Goal: Ask a question: Seek information or help from site administrators or community

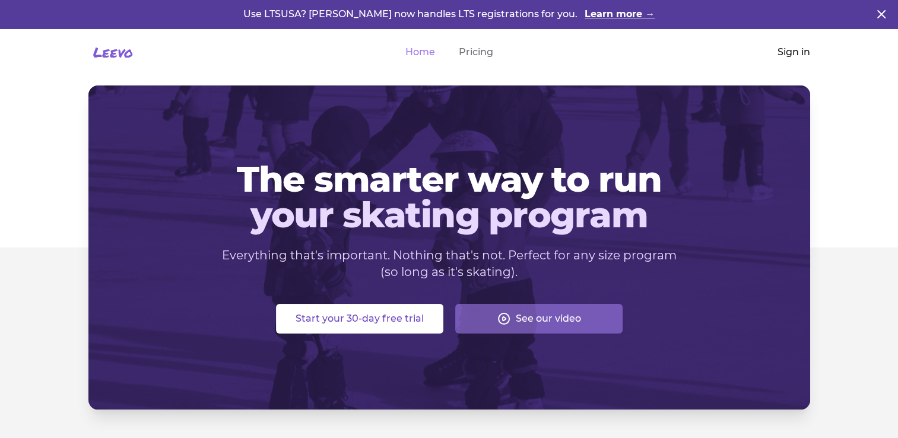
click at [795, 49] on link "Sign in" at bounding box center [794, 52] width 33 height 14
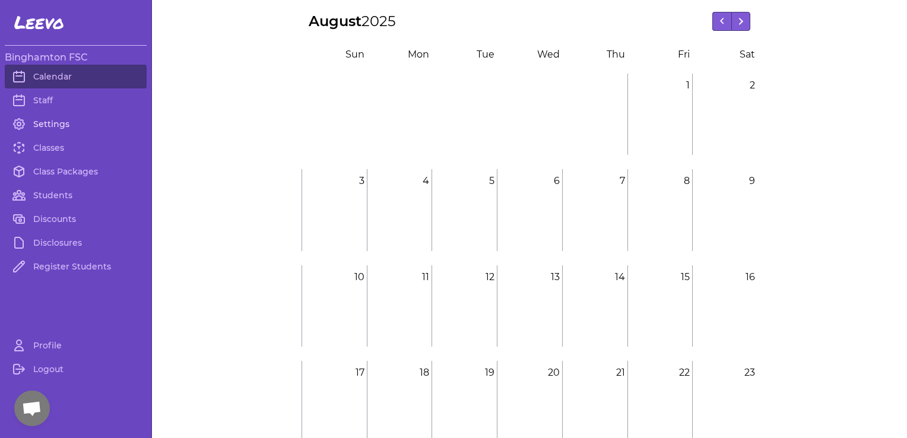
click at [66, 125] on link "Settings" at bounding box center [76, 124] width 142 height 24
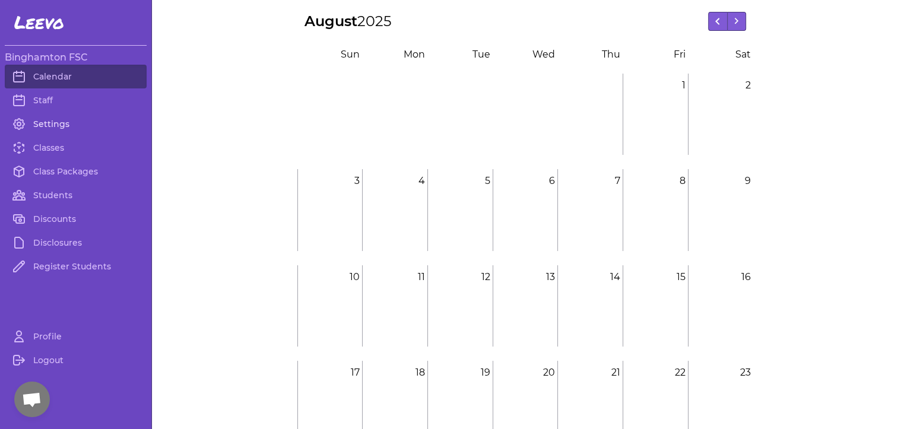
select select "NY"
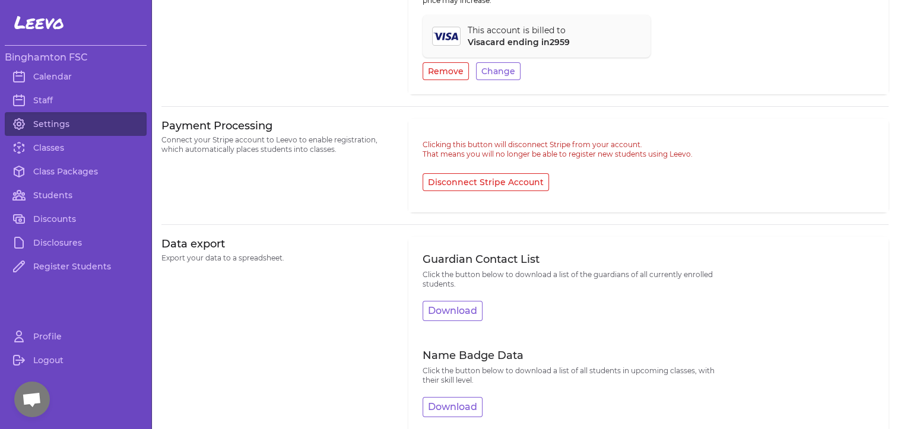
scroll to position [579, 0]
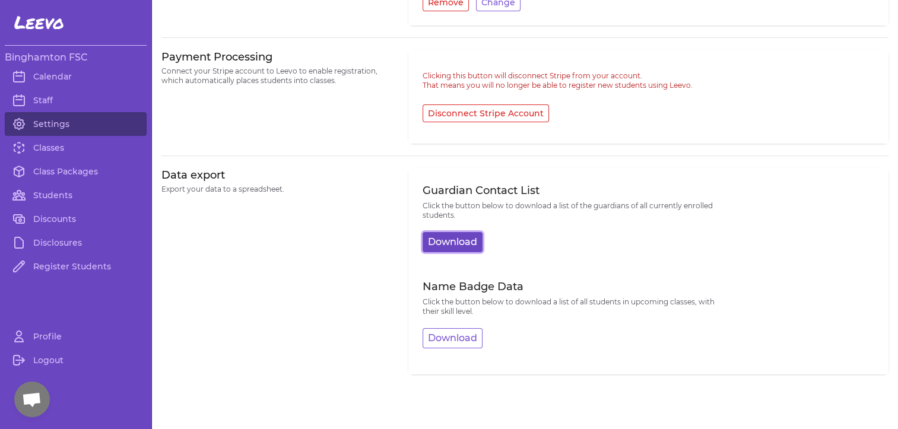
click at [458, 240] on button "Download" at bounding box center [453, 242] width 60 height 20
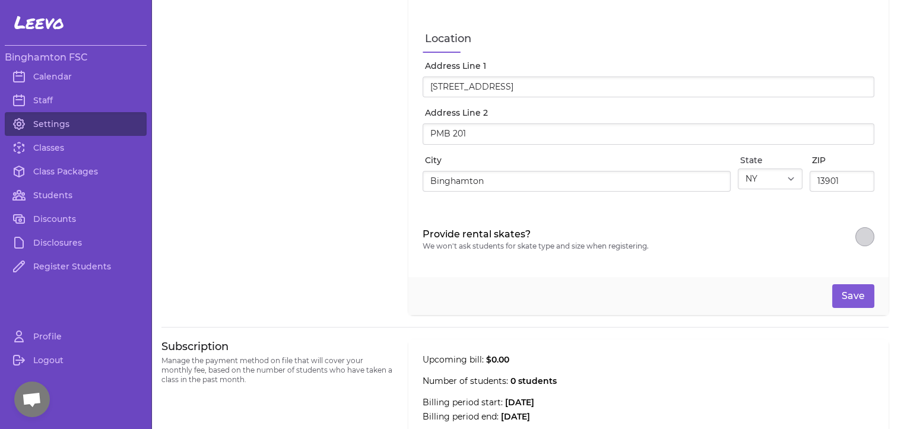
scroll to position [0, 0]
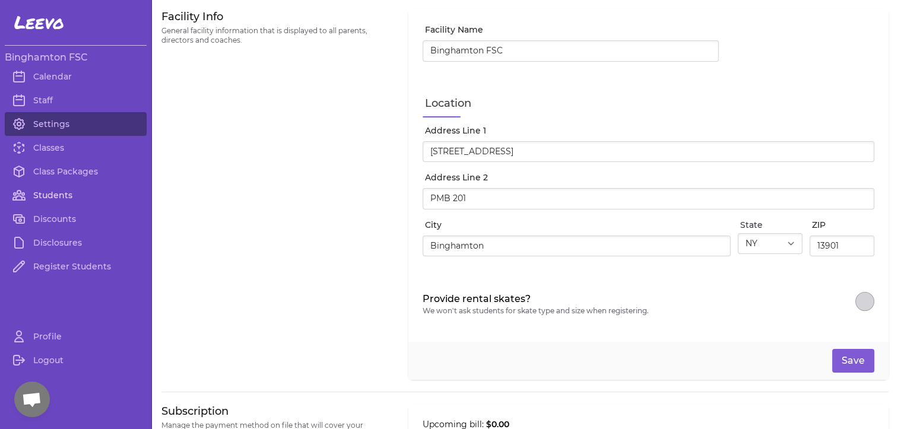
click at [59, 203] on link "Students" at bounding box center [76, 195] width 142 height 24
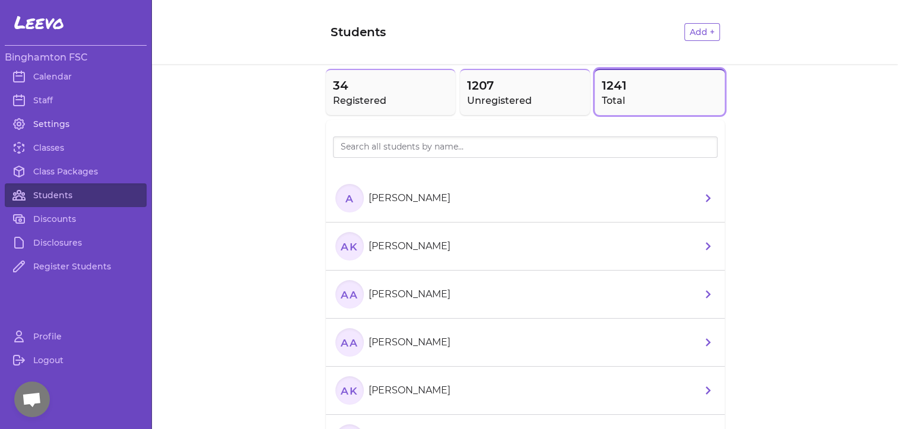
click at [76, 124] on link "Settings" at bounding box center [76, 124] width 142 height 24
select select "NY"
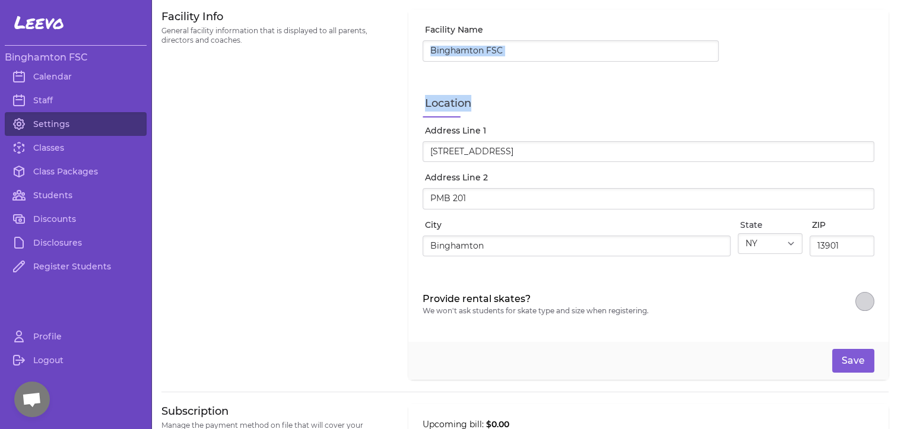
drag, startPoint x: 887, startPoint y: 38, endPoint x: 889, endPoint y: 69, distance: 31.6
click at [889, 69] on main "Facility Info General facility information that is displayed to all parents, di…" at bounding box center [525, 214] width 746 height 429
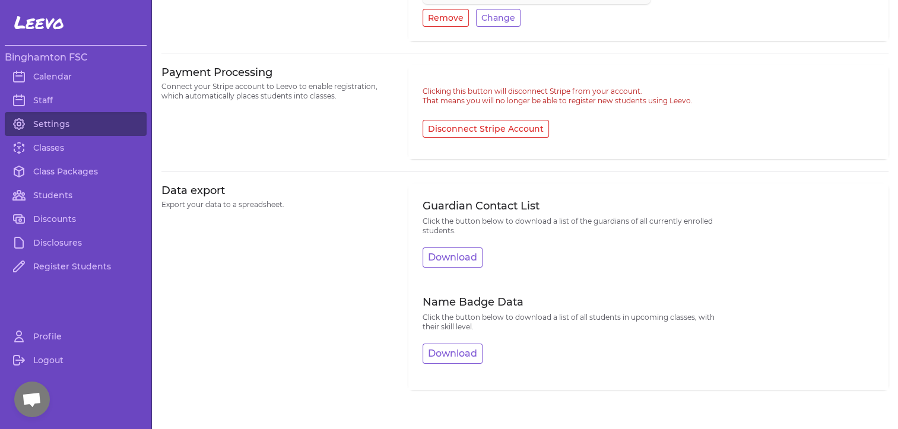
scroll to position [579, 0]
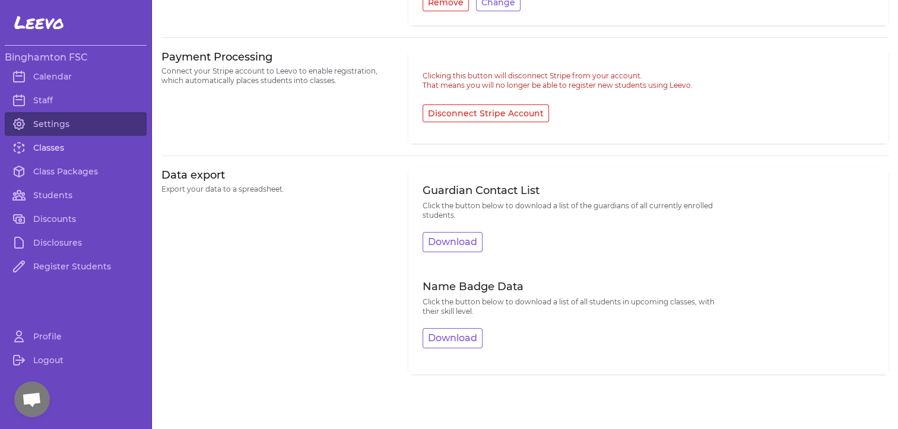
click at [62, 154] on link "Classes" at bounding box center [76, 148] width 142 height 24
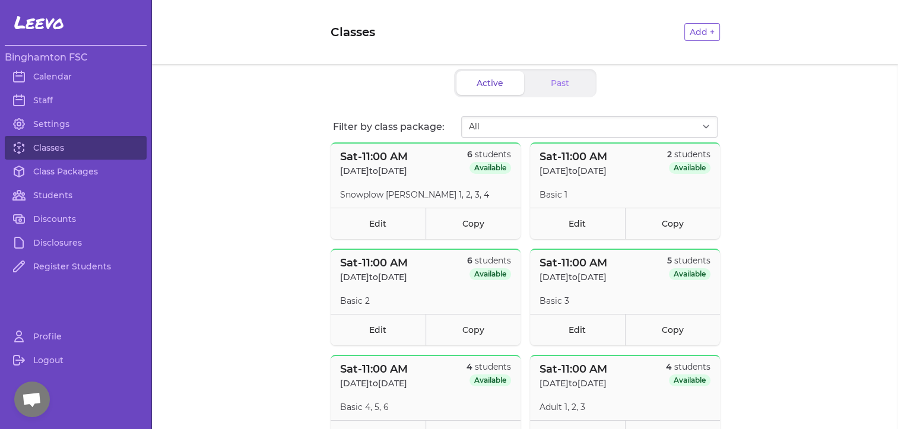
click at [31, 392] on span "Open chat" at bounding box center [32, 400] width 36 height 36
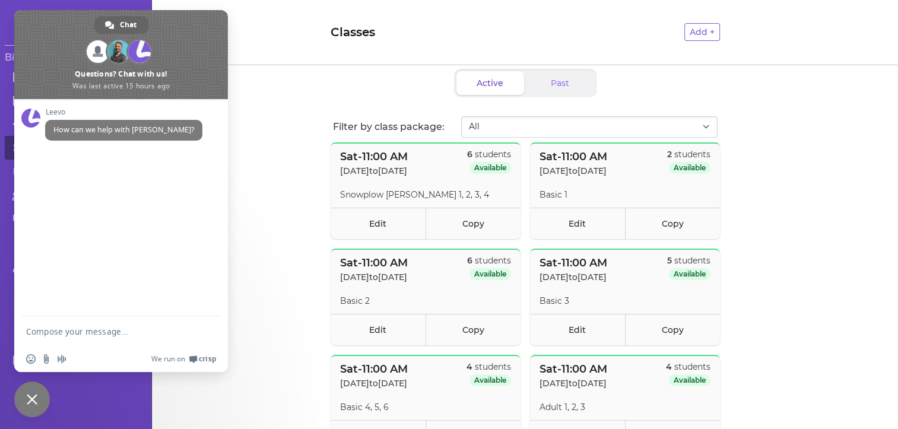
click at [84, 337] on textarea "Compose your message..." at bounding box center [109, 331] width 166 height 30
click at [52, 319] on textarea "Hi, I need a report will all students and last known level rather than just" at bounding box center [109, 320] width 166 height 51
click at [175, 312] on textarea "Hi, I need a report will all students and last known level rather than just" at bounding box center [109, 320] width 166 height 51
click at [72, 322] on textarea "Hi, I need a report will all students, last known level rather than just" at bounding box center [109, 320] width 166 height 51
click at [53, 336] on textarea "Hi, I need a report will all students, last known level, and contact email rath…" at bounding box center [109, 320] width 166 height 51
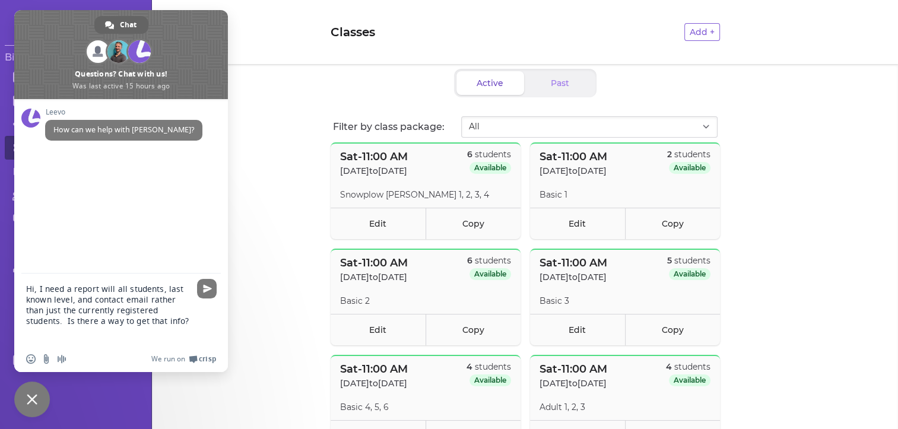
type textarea "Hi, I need a report will all students, last known level, and contact email rath…"
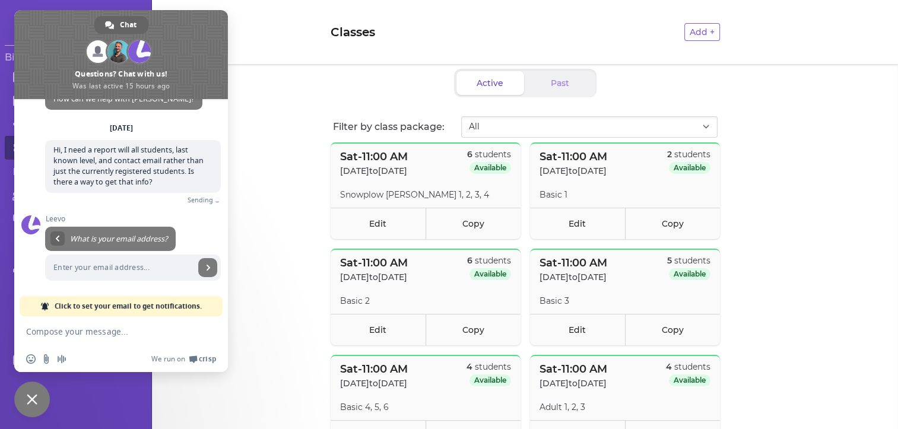
scroll to position [19, 0]
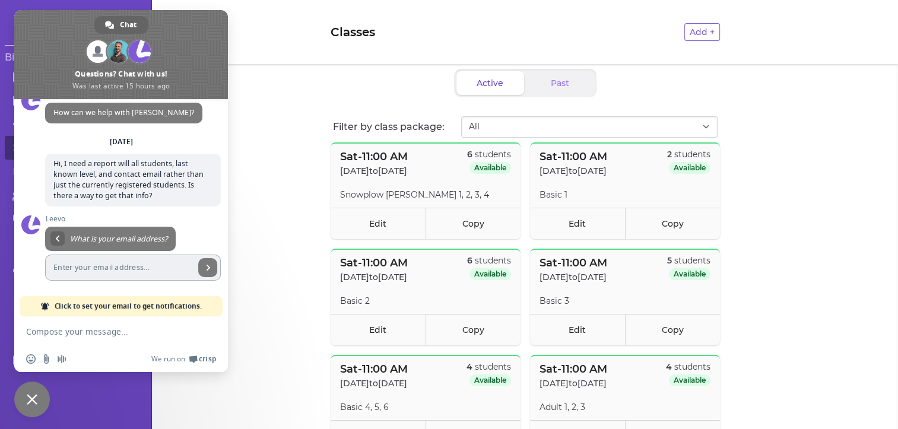
click at [148, 266] on input "Enter your email address..." at bounding box center [120, 268] width 150 height 26
type input "[EMAIL_ADDRESS][DOMAIN_NAME]"
click at [202, 268] on link "Send" at bounding box center [207, 267] width 19 height 19
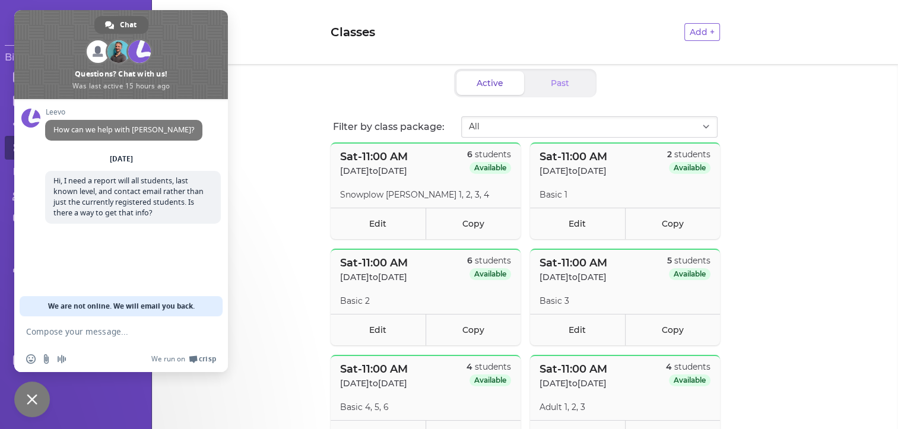
click at [25, 408] on span "Close chat" at bounding box center [32, 400] width 36 height 36
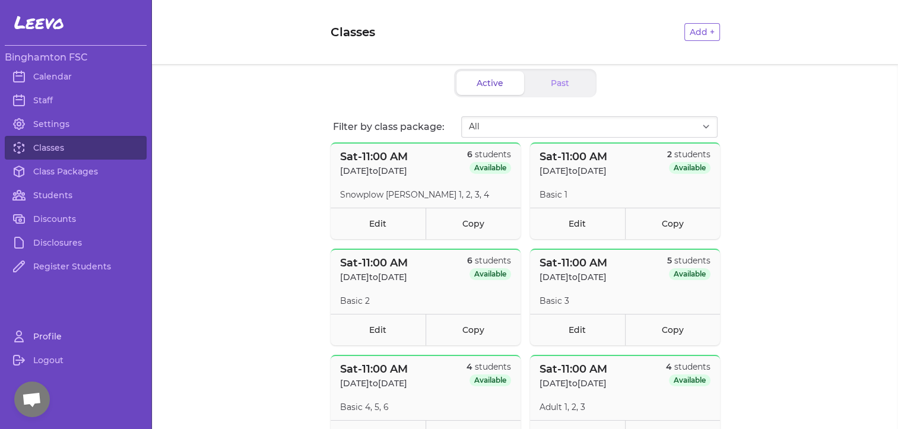
click at [65, 341] on link "Profile" at bounding box center [76, 337] width 142 height 24
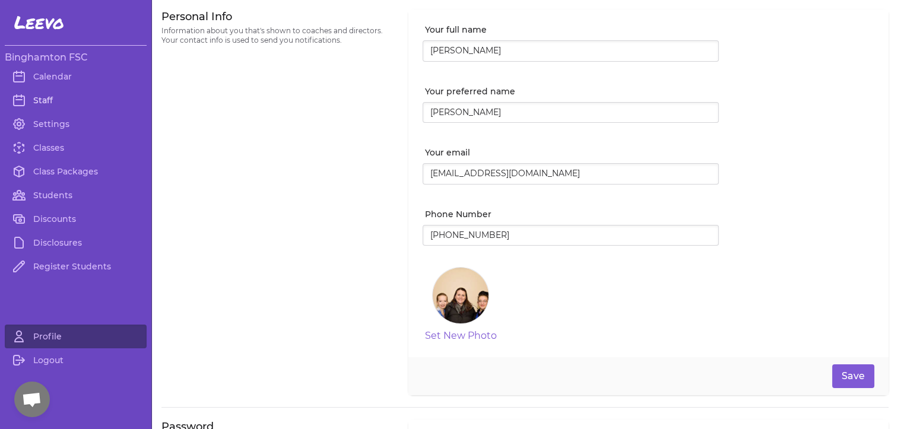
click at [66, 103] on link "Staff" at bounding box center [76, 100] width 142 height 24
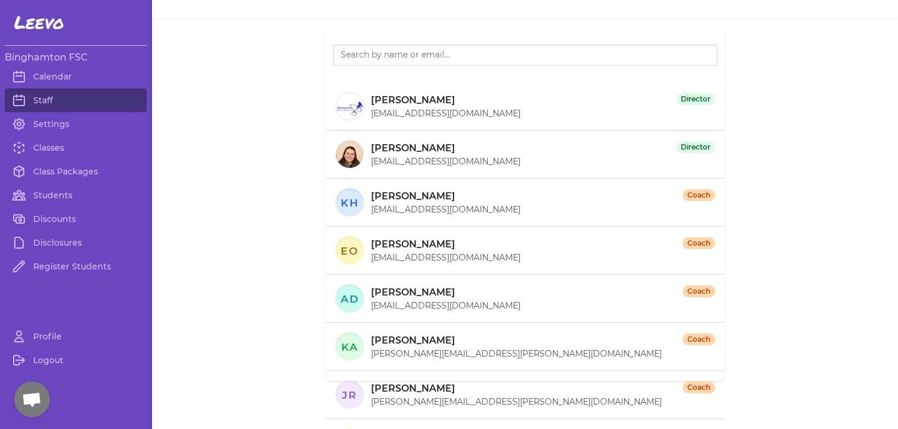
scroll to position [47, 0]
click at [382, 98] on p "[PERSON_NAME]" at bounding box center [413, 99] width 84 height 14
drag, startPoint x: 367, startPoint y: 103, endPoint x: 342, endPoint y: 300, distance: 198.2
click at [342, 300] on text "AD" at bounding box center [349, 297] width 18 height 12
click at [465, 284] on div "[PERSON_NAME] Coach" at bounding box center [543, 291] width 344 height 14
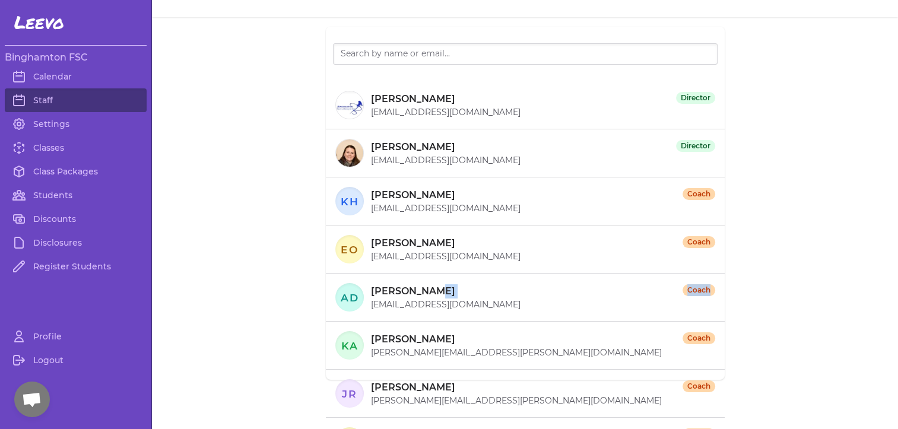
drag, startPoint x: 465, startPoint y: 284, endPoint x: 638, endPoint y: 296, distance: 172.6
click at [638, 296] on div "[PERSON_NAME] Coach" at bounding box center [543, 291] width 344 height 14
click at [363, 285] on div "AD [PERSON_NAME] Coach [EMAIL_ADDRESS][DOMAIN_NAME]" at bounding box center [525, 297] width 380 height 28
